Goal: Task Accomplishment & Management: Manage account settings

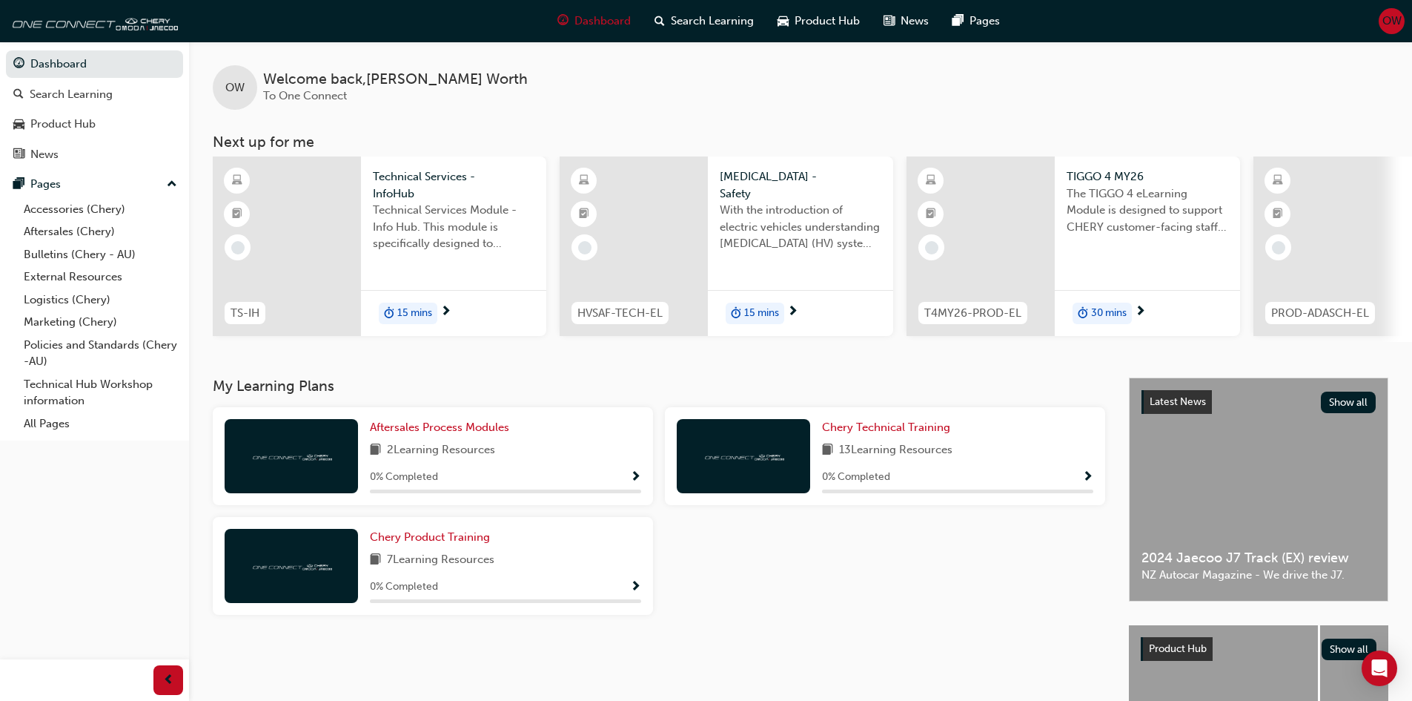
click at [1390, 19] on span "OW" at bounding box center [1392, 21] width 19 height 17
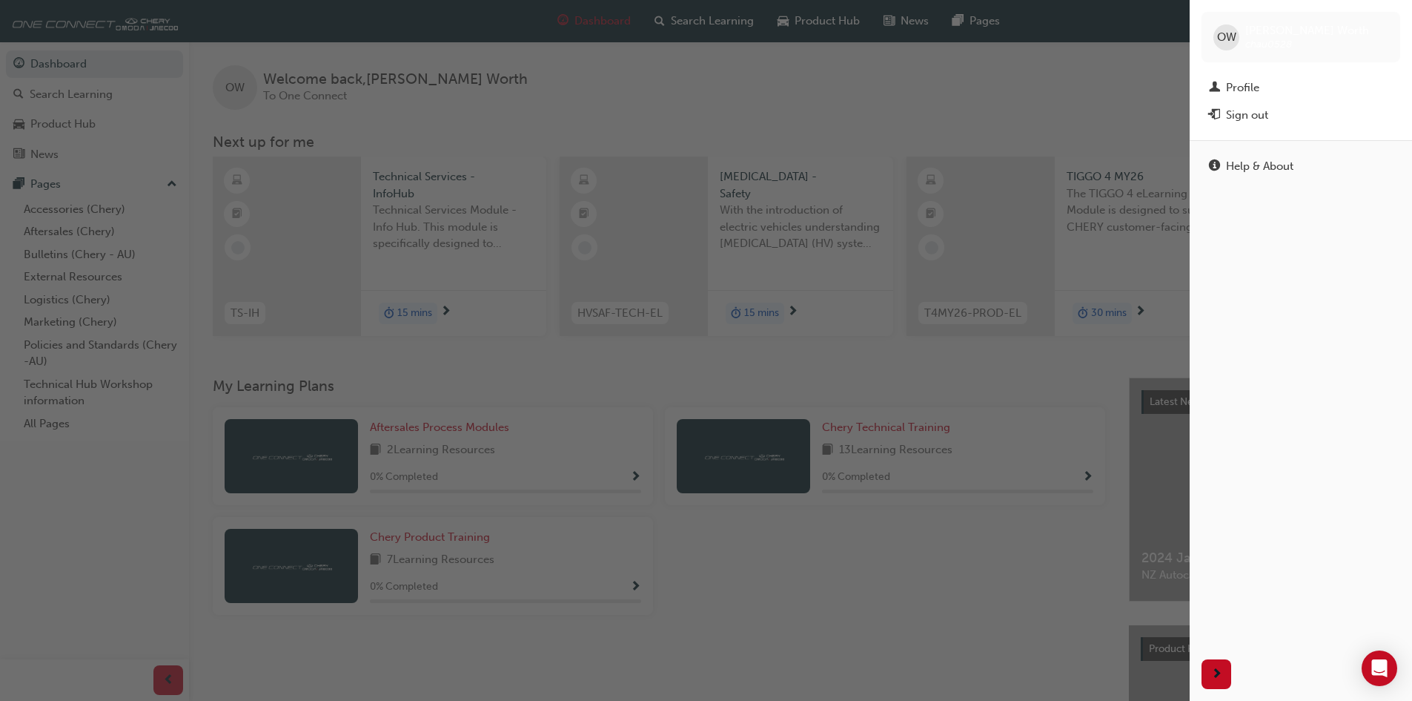
click at [781, 138] on div "button" at bounding box center [595, 350] width 1190 height 701
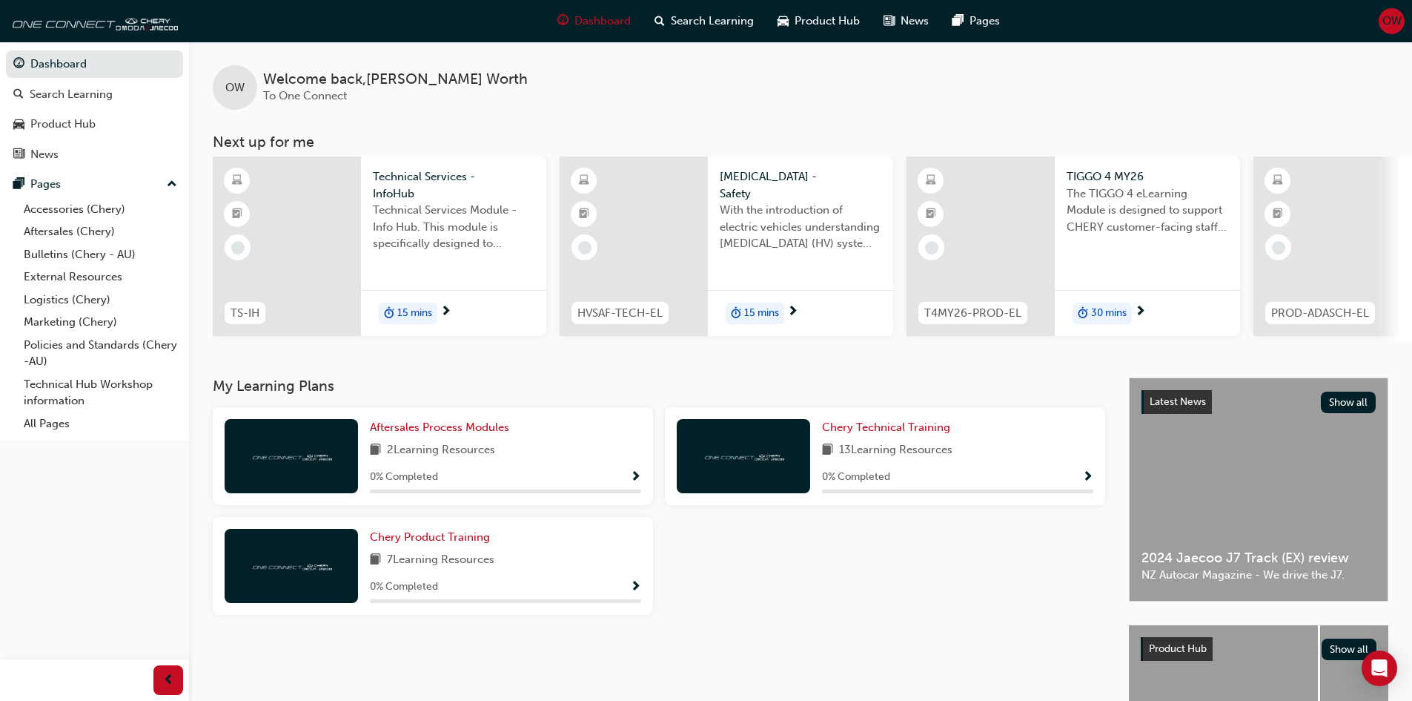
click at [344, 82] on span "Welcome back , [PERSON_NAME]" at bounding box center [395, 79] width 265 height 17
click at [1393, 18] on span "OW" at bounding box center [1392, 21] width 19 height 17
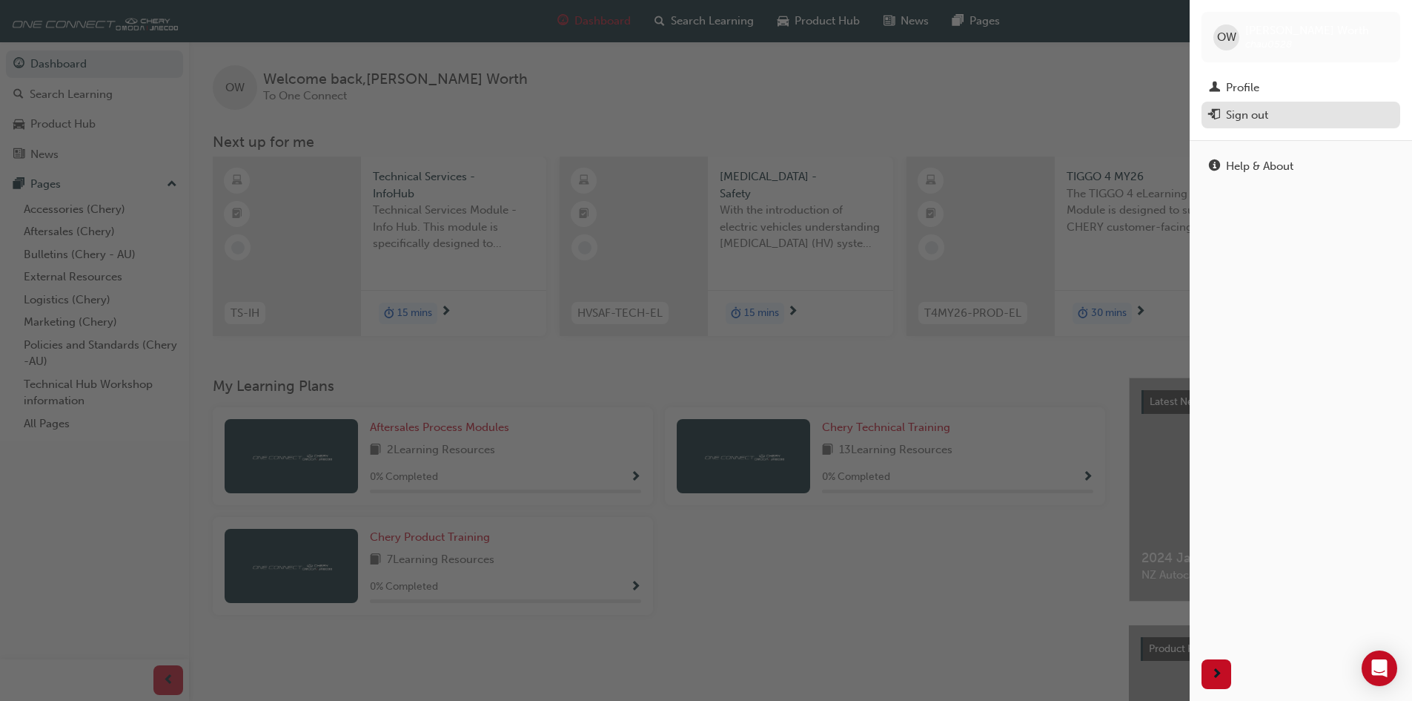
click at [1245, 111] on div "Sign out" at bounding box center [1247, 115] width 42 height 17
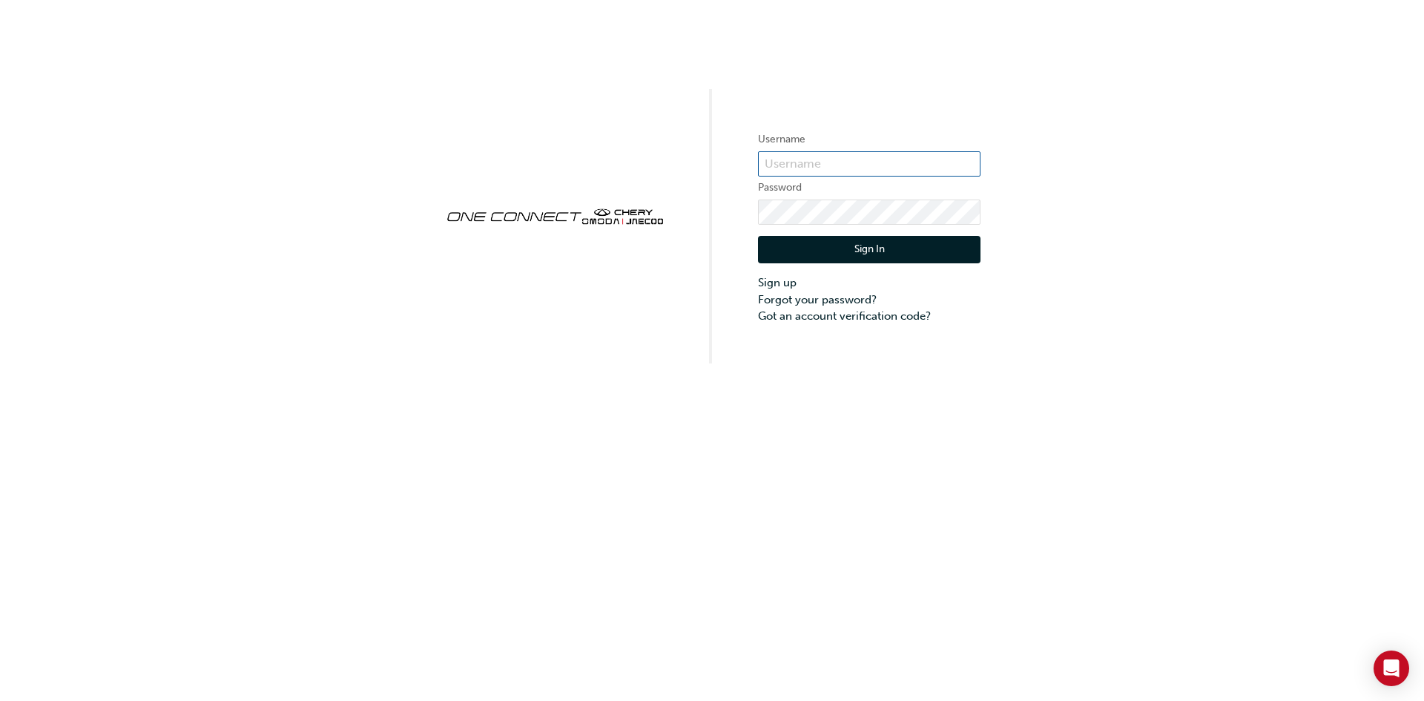
type input "Chau0528"
click at [846, 256] on button "Sign In" at bounding box center [869, 250] width 222 height 28
